Goal: Information Seeking & Learning: Find specific fact

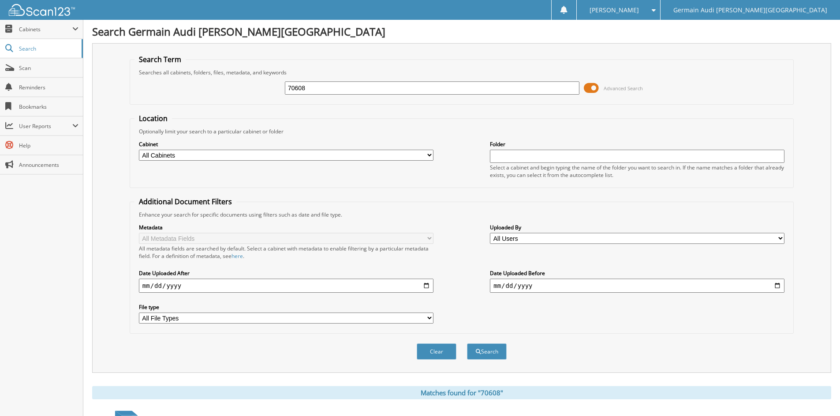
drag, startPoint x: 319, startPoint y: 85, endPoint x: 483, endPoint y: 60, distance: 166.8
click at [319, 86] on input "70608" at bounding box center [432, 88] width 294 height 13
type input "7"
type input "88830"
click at [467, 344] on button "Search" at bounding box center [487, 352] width 40 height 16
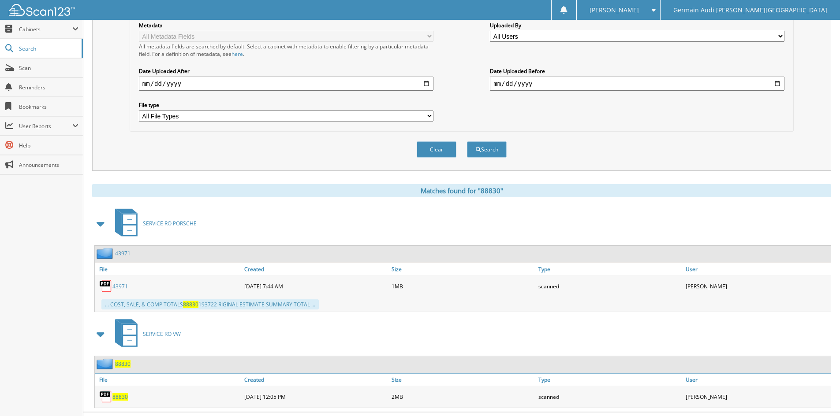
scroll to position [221, 0]
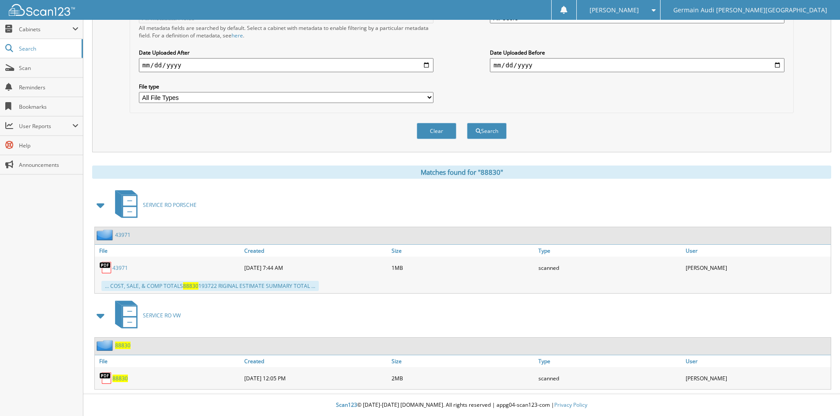
click at [124, 377] on span "88830" at bounding box center [119, 378] width 15 height 7
drag, startPoint x: 145, startPoint y: 374, endPoint x: 229, endPoint y: 323, distance: 98.7
click at [145, 374] on div "88830" at bounding box center [168, 379] width 147 height 18
